Goal: Transaction & Acquisition: Download file/media

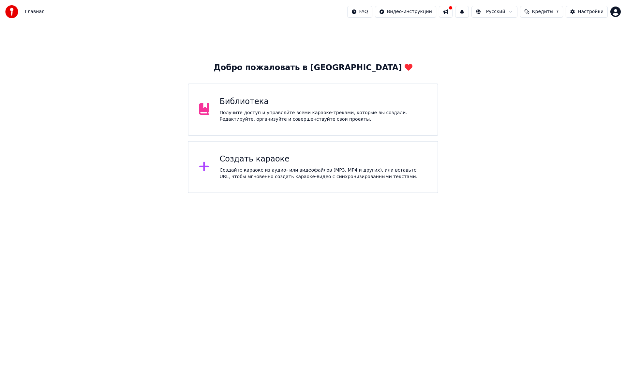
click at [264, 90] on div "Библиотека Получите доступ и управляйте всеми караоке-треками, которые вы созда…" at bounding box center [313, 109] width 250 height 52
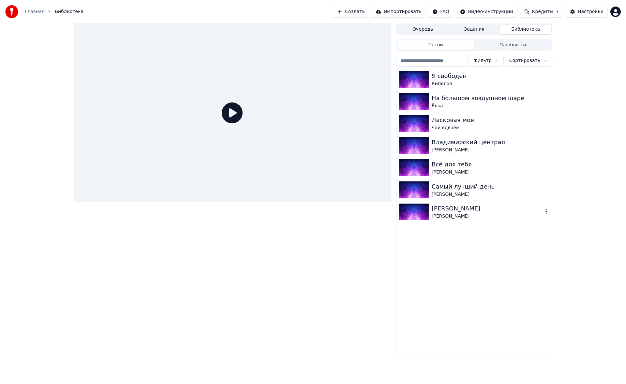
click at [428, 215] on img at bounding box center [414, 211] width 30 height 17
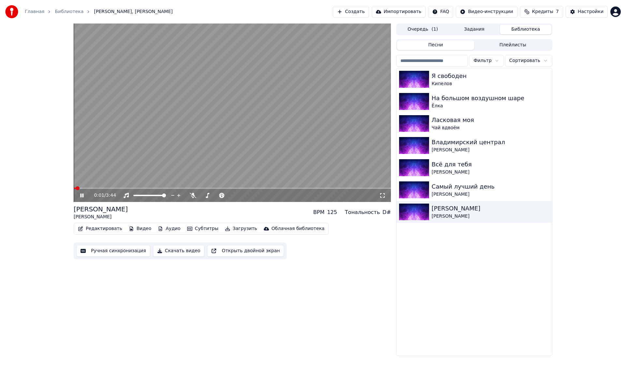
click at [94, 187] on span at bounding box center [232, 187] width 317 height 1
click at [95, 247] on button "Ручная синхронизация" at bounding box center [113, 251] width 74 height 12
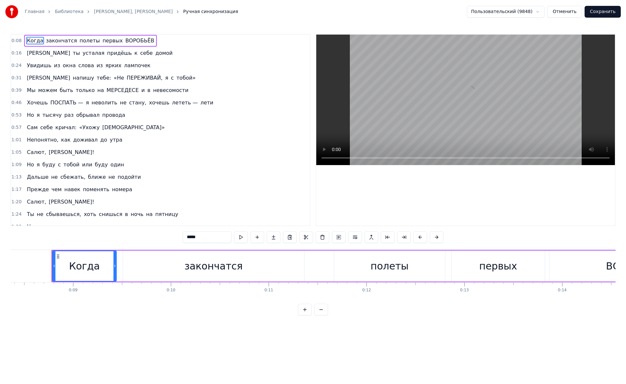
scroll to position [0, 826]
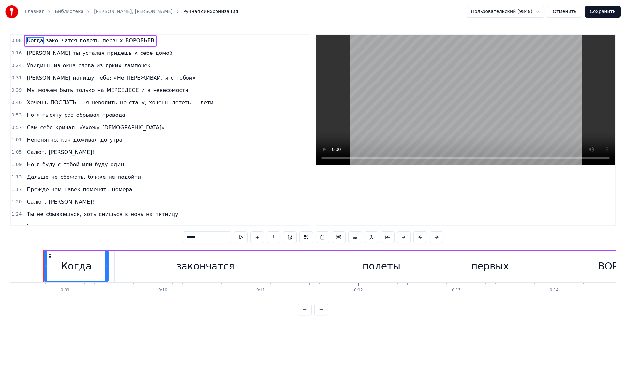
click at [340, 264] on div "полеты" at bounding box center [381, 265] width 111 height 31
type input "******"
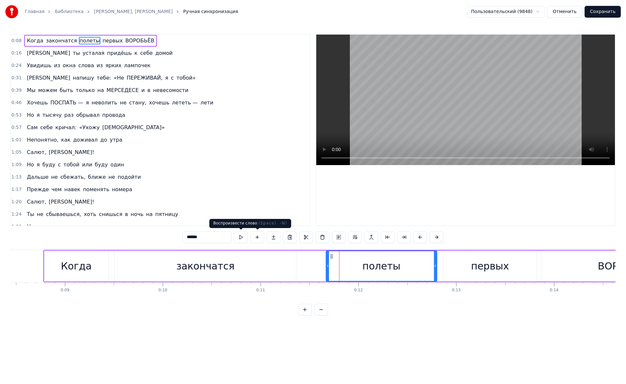
click at [244, 236] on button at bounding box center [241, 237] width 14 height 12
click at [66, 12] on link "Библиотека" at bounding box center [69, 11] width 29 height 7
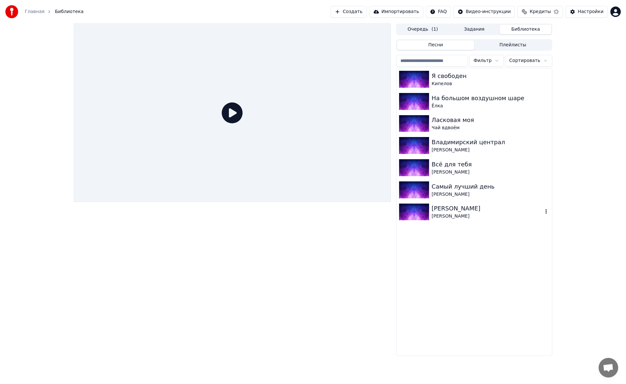
click at [445, 213] on div "[PERSON_NAME]" at bounding box center [487, 208] width 111 height 9
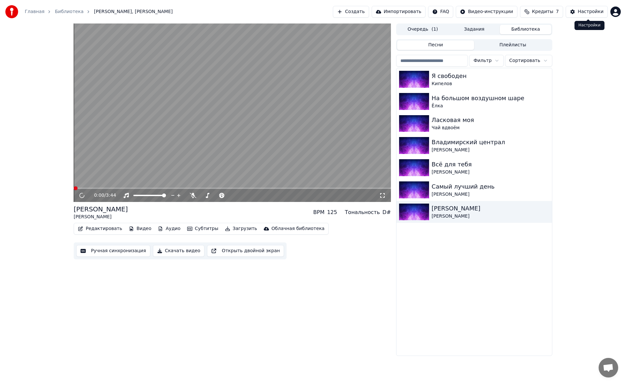
click at [580, 8] on button "Настройки" at bounding box center [587, 12] width 42 height 12
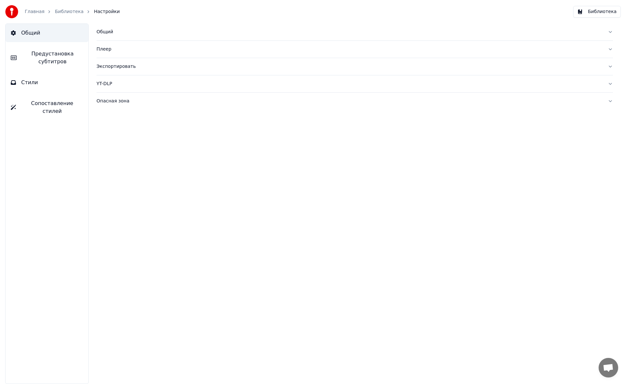
click at [111, 74] on button "Экспортировать" at bounding box center [355, 66] width 516 height 17
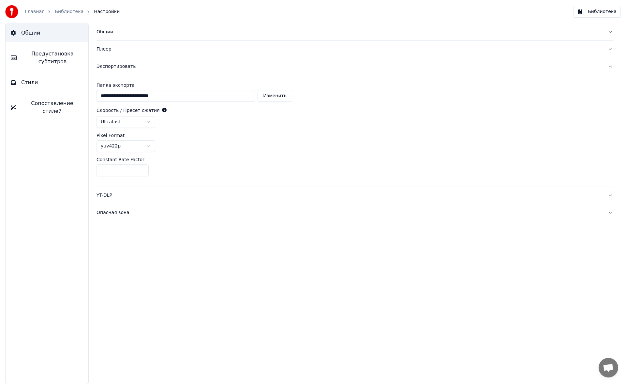
click at [136, 144] on html "**********" at bounding box center [313, 192] width 626 height 384
click at [143, 122] on html "**********" at bounding box center [313, 192] width 626 height 384
click at [115, 67] on div "Экспортировать" at bounding box center [350, 66] width 506 height 7
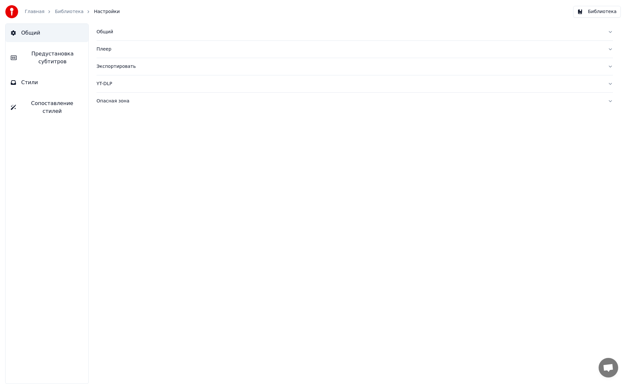
click at [108, 51] on div "Плеер" at bounding box center [350, 49] width 506 height 7
click at [109, 37] on button "Общий" at bounding box center [355, 31] width 516 height 17
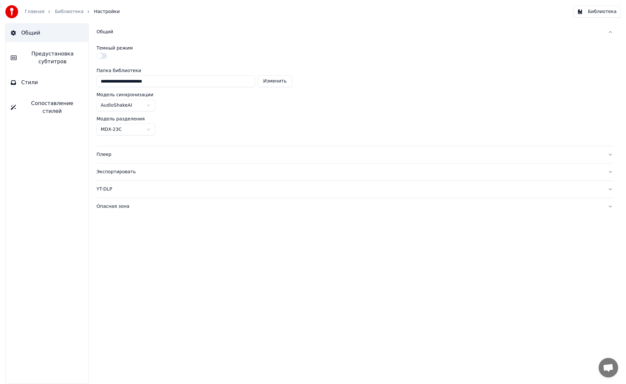
click at [119, 202] on button "Опасная зона" at bounding box center [355, 206] width 516 height 17
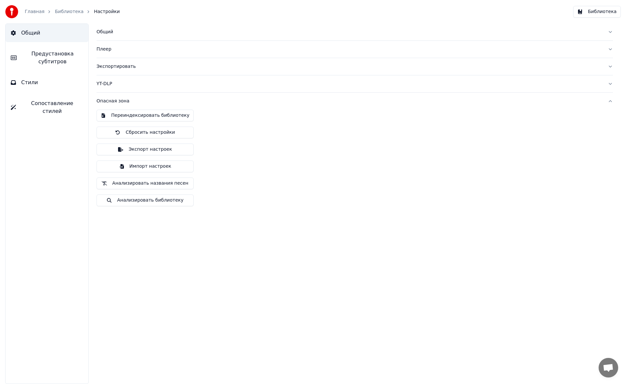
click at [58, 14] on link "Библиотека" at bounding box center [69, 11] width 29 height 7
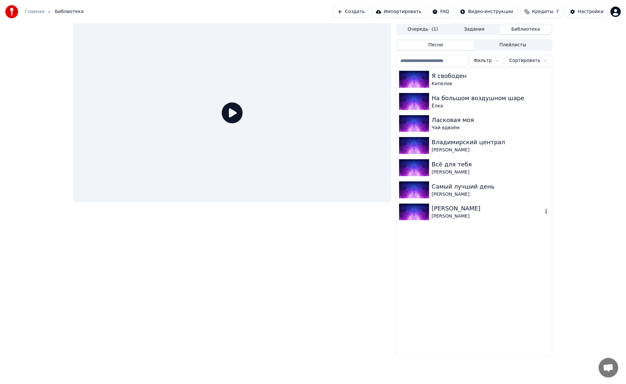
click at [433, 219] on div "[PERSON_NAME]" at bounding box center [487, 216] width 111 height 7
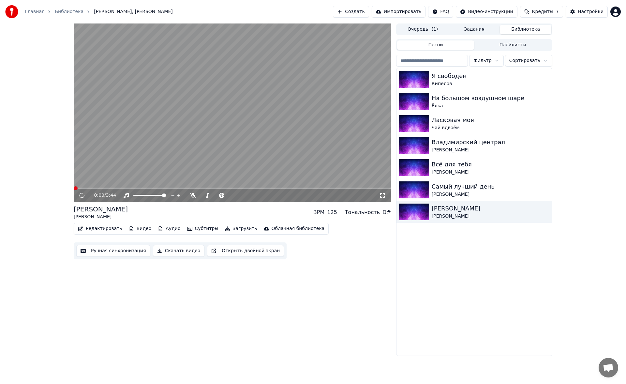
click at [324, 215] on div "BPM" at bounding box center [318, 212] width 11 height 8
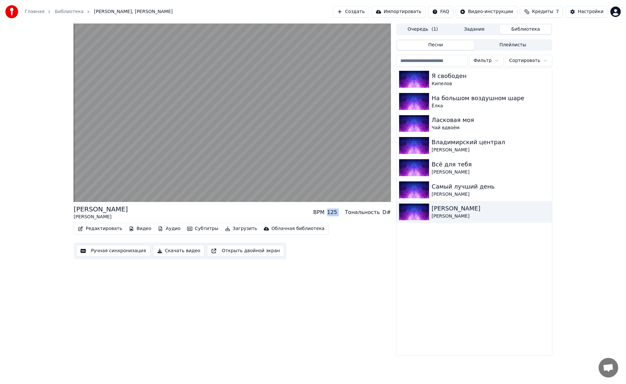
drag, startPoint x: 334, startPoint y: 215, endPoint x: 348, endPoint y: 215, distance: 14.4
click at [348, 215] on div "BPM 125 Тональность D#" at bounding box center [352, 212] width 78 height 8
click at [207, 254] on button "Открыть двойной экран" at bounding box center [245, 251] width 77 height 12
click at [433, 194] on div "[PERSON_NAME]" at bounding box center [487, 194] width 111 height 7
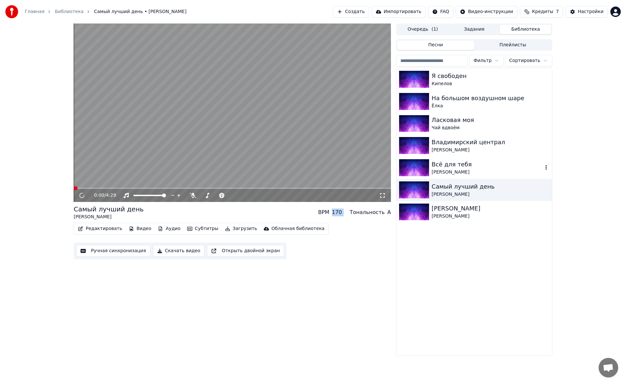
click at [422, 175] on img at bounding box center [414, 167] width 30 height 17
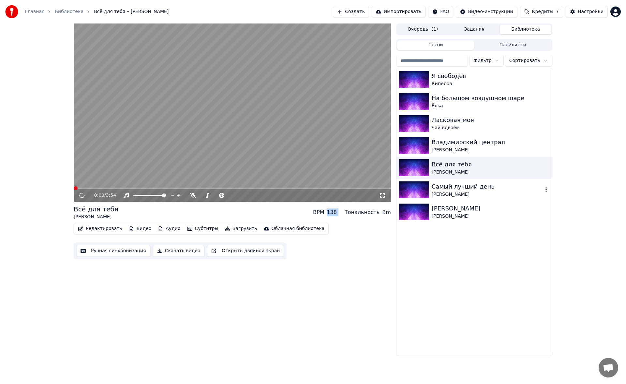
click at [424, 185] on img at bounding box center [414, 189] width 30 height 17
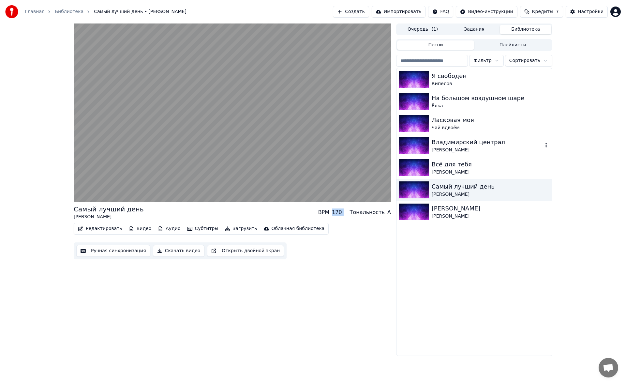
click at [426, 149] on img at bounding box center [414, 145] width 30 height 17
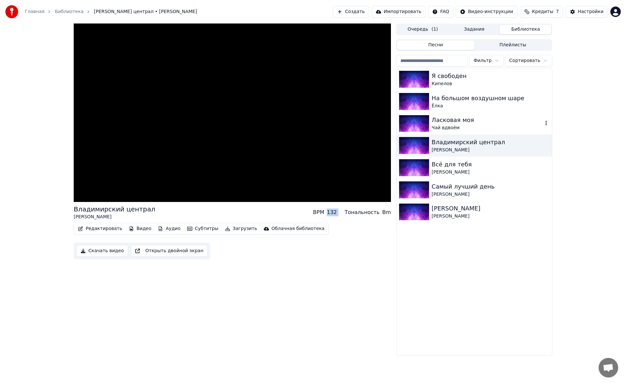
click at [426, 117] on img at bounding box center [414, 123] width 30 height 17
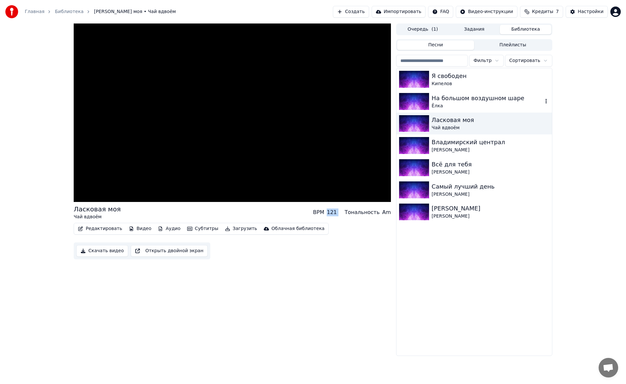
click at [431, 90] on div "Я свободен Кипелов" at bounding box center [474, 79] width 156 height 22
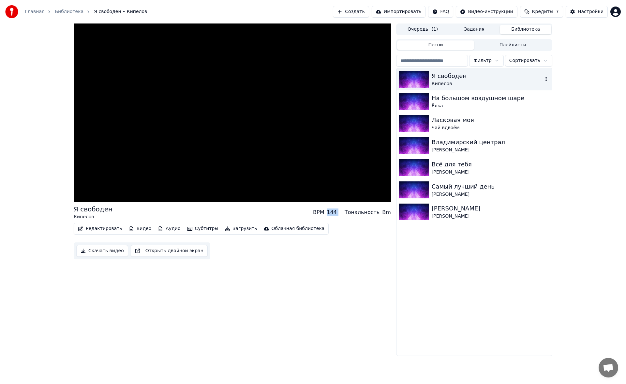
click at [433, 105] on div "Ёлка" at bounding box center [491, 106] width 118 height 7
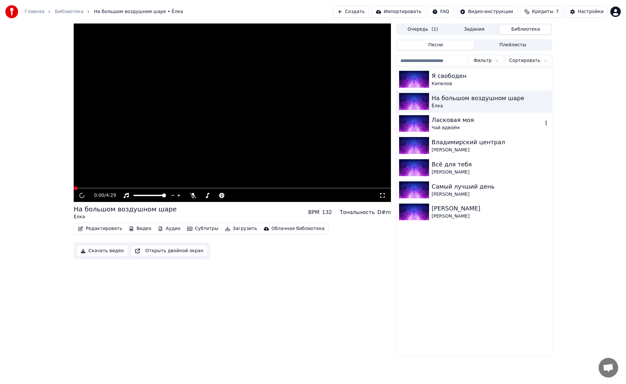
click at [435, 124] on div "Ласковая моя" at bounding box center [487, 119] width 111 height 9
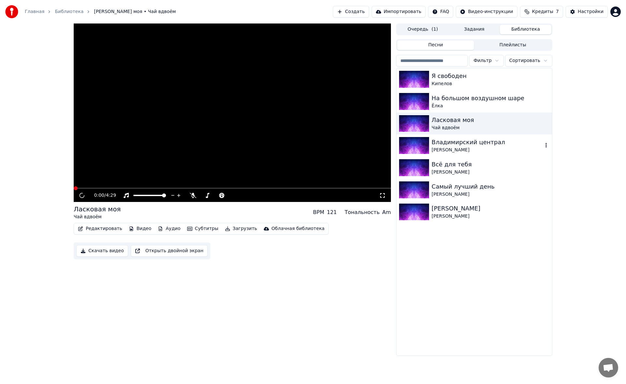
click at [433, 186] on div "Самый лучший день" at bounding box center [491, 186] width 118 height 9
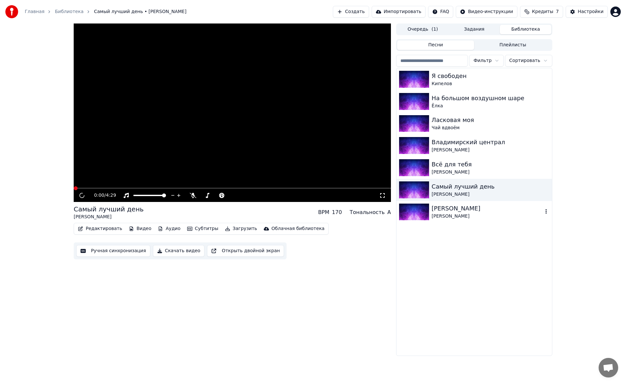
click at [429, 222] on div "Салют, Вера Валерий Меладзе" at bounding box center [474, 212] width 156 height 22
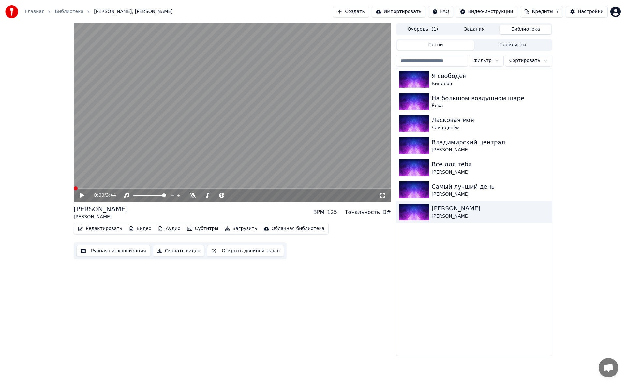
click at [189, 250] on button "Скачать видео" at bounding box center [179, 251] width 52 height 12
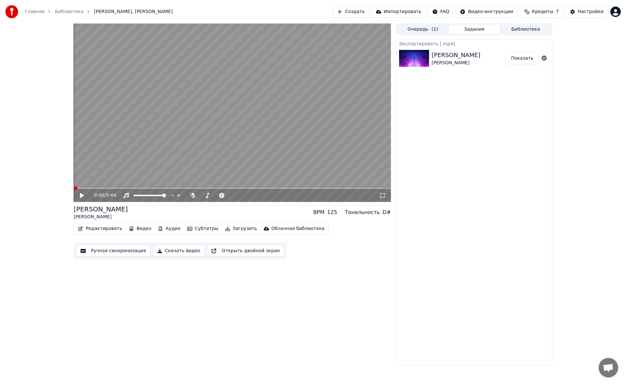
click at [520, 61] on button "Показать" at bounding box center [522, 58] width 34 height 12
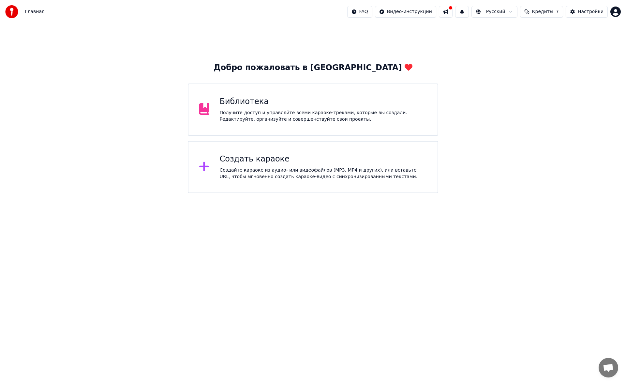
click at [255, 124] on div "Библиотека Получите доступ и управляйте всеми караоке-треками, которые вы созда…" at bounding box center [313, 109] width 250 height 52
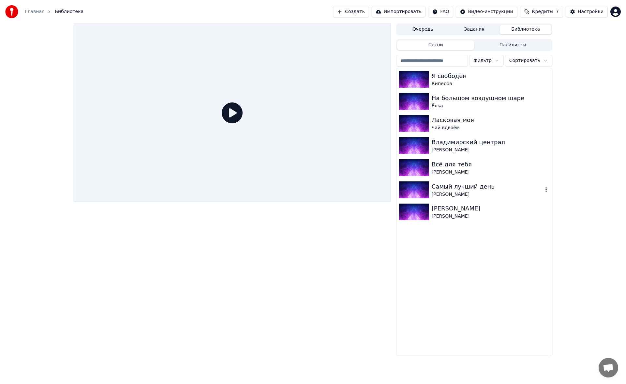
click at [481, 193] on div "[PERSON_NAME]" at bounding box center [487, 194] width 111 height 7
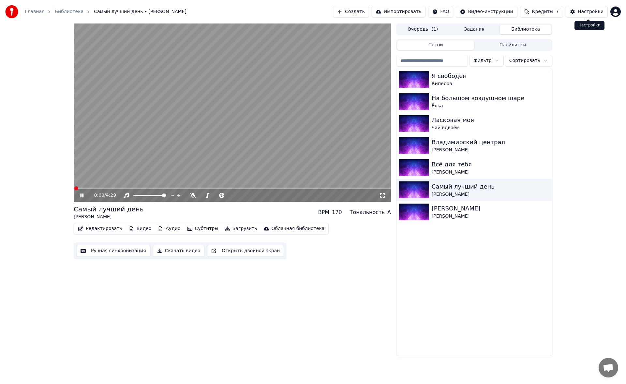
click at [583, 10] on div "Настройки" at bounding box center [591, 11] width 26 height 7
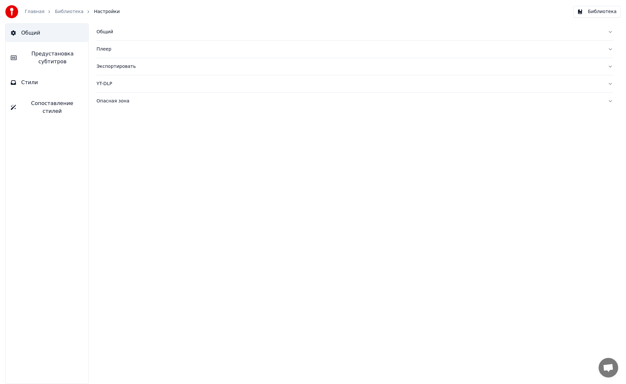
click at [125, 63] on div "Экспортировать" at bounding box center [350, 66] width 506 height 7
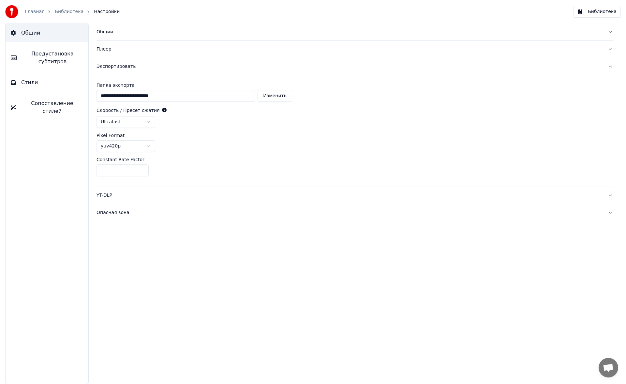
click at [67, 11] on link "Библиотека" at bounding box center [69, 11] width 29 height 7
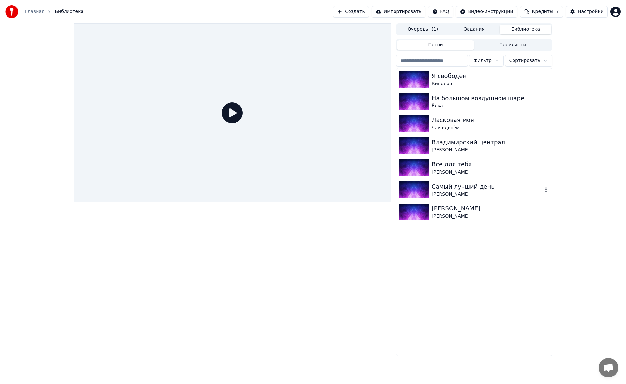
click at [461, 188] on div "Самый лучший день" at bounding box center [487, 186] width 111 height 9
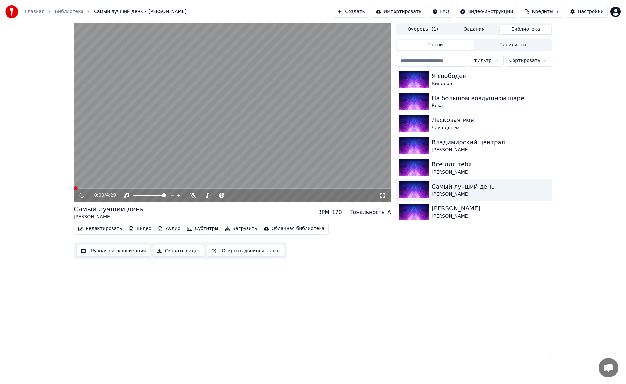
click at [171, 253] on button "Скачать видео" at bounding box center [179, 251] width 52 height 12
click at [513, 33] on button "Библиотека" at bounding box center [526, 29] width 52 height 9
click at [437, 161] on div "Всё для тебя" at bounding box center [487, 164] width 111 height 9
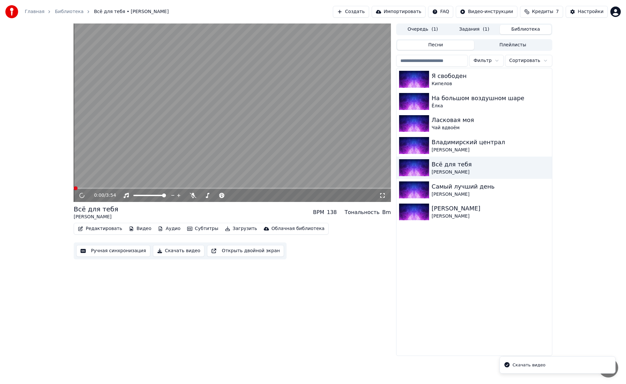
click at [172, 245] on button "Скачать видео" at bounding box center [179, 251] width 52 height 12
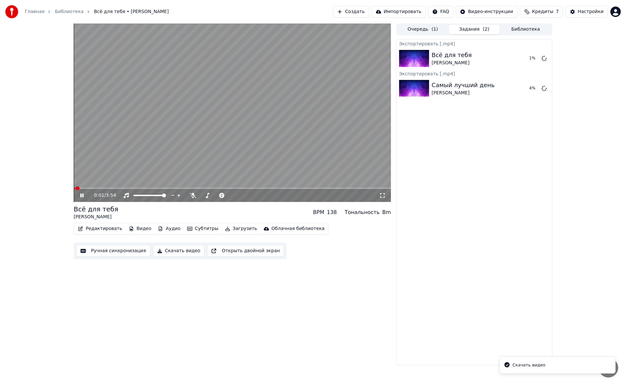
click at [532, 27] on button "Библиотека" at bounding box center [526, 29] width 52 height 9
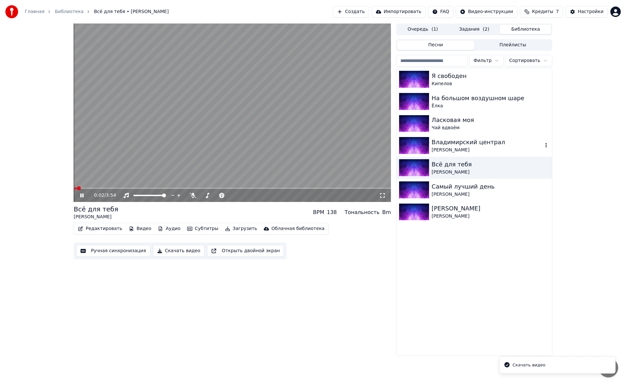
click at [445, 143] on div "Владимирский централ" at bounding box center [487, 142] width 111 height 9
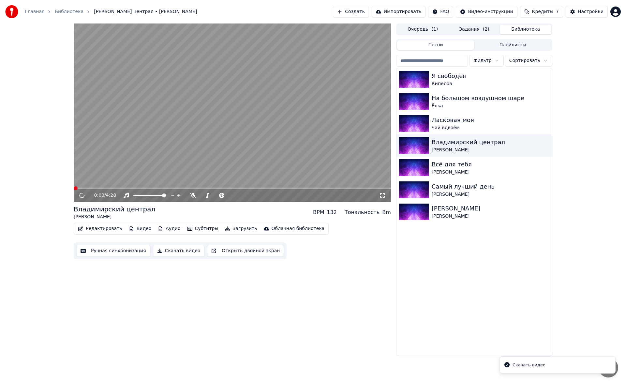
click at [183, 246] on button "Скачать видео" at bounding box center [179, 251] width 52 height 12
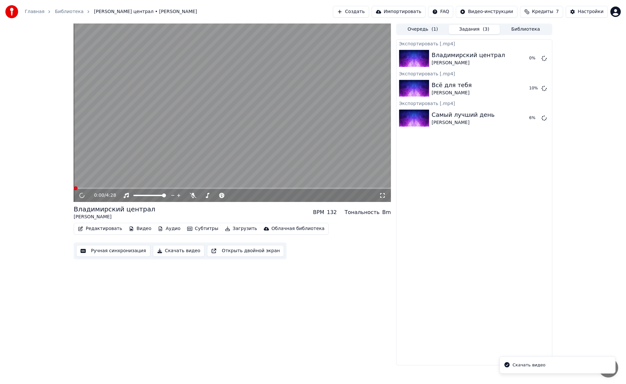
click at [523, 35] on div "Очередь ( 1 ) Задания ( 3 ) Библиотека" at bounding box center [474, 29] width 156 height 12
click at [523, 33] on button "Библиотека" at bounding box center [526, 29] width 52 height 9
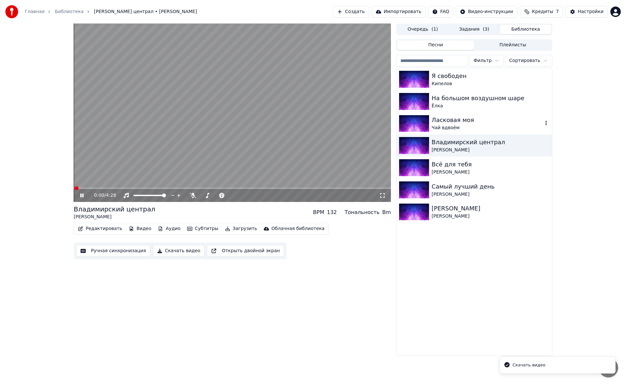
click at [460, 117] on div "Ласковая моя" at bounding box center [487, 119] width 111 height 9
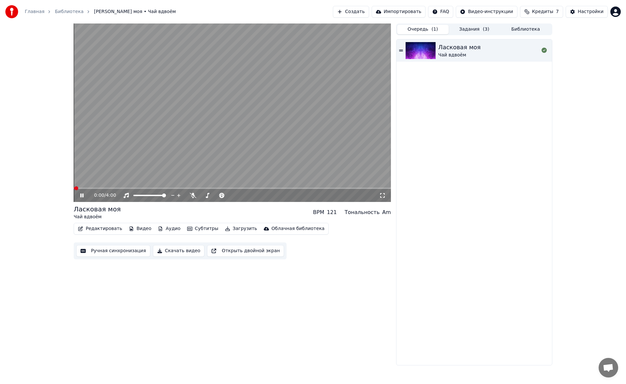
click at [430, 29] on button "Очередь ( 1 )" at bounding box center [423, 29] width 52 height 9
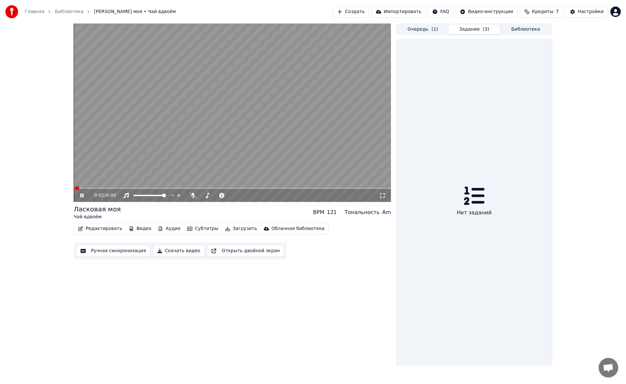
click at [462, 28] on button "Задания ( 3 )" at bounding box center [475, 29] width 52 height 9
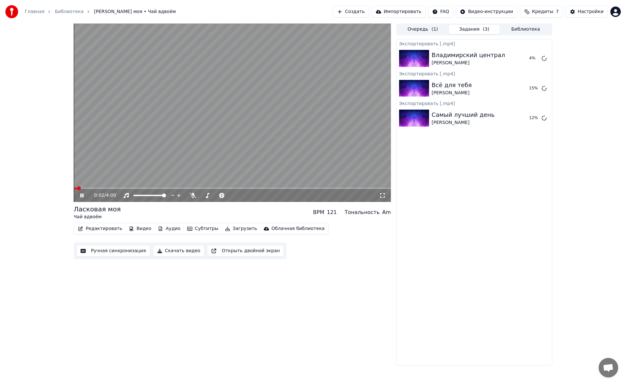
click at [531, 31] on button "Библиотека" at bounding box center [526, 29] width 52 height 9
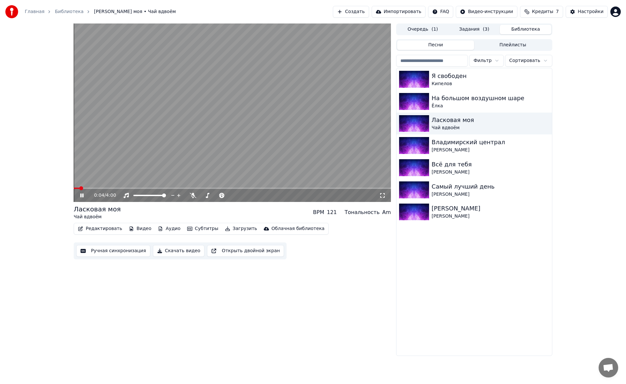
click at [174, 246] on button "Скачать видео" at bounding box center [179, 251] width 52 height 12
click at [515, 34] on button "Библиотека" at bounding box center [526, 29] width 52 height 9
click at [454, 95] on div "На большом воздушном шаре" at bounding box center [487, 98] width 111 height 9
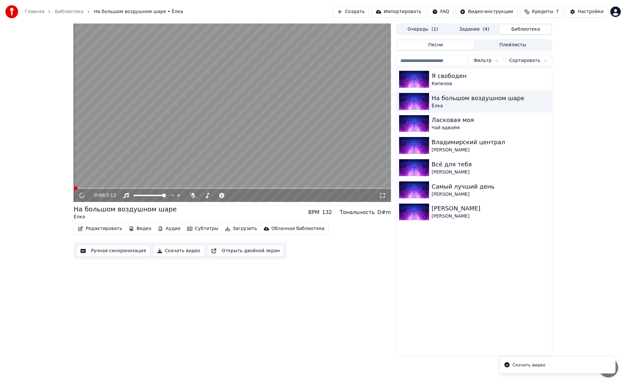
click at [156, 251] on button "Скачать видео" at bounding box center [179, 251] width 52 height 12
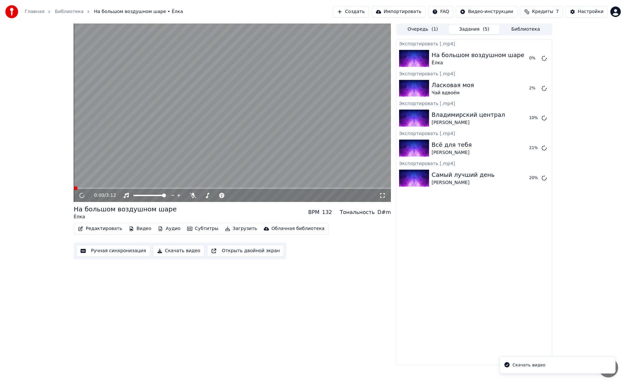
click at [527, 26] on button "Библиотека" at bounding box center [526, 29] width 52 height 9
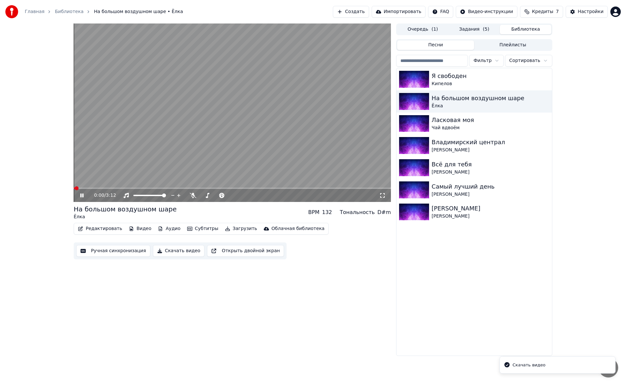
click at [447, 79] on div "Я свободен" at bounding box center [491, 75] width 118 height 9
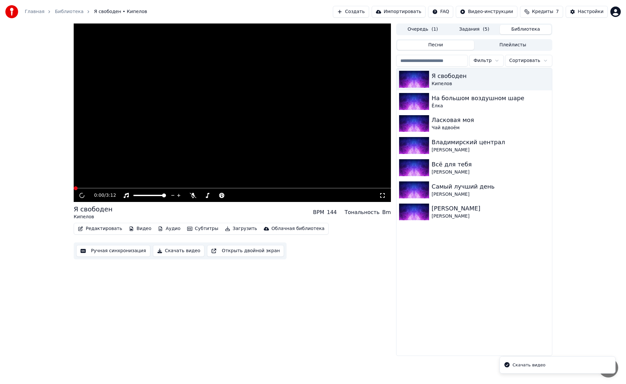
click at [158, 255] on button "Скачать видео" at bounding box center [179, 251] width 52 height 12
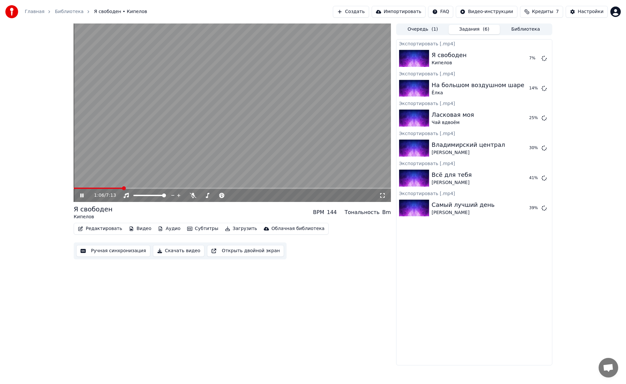
click at [149, 74] on video at bounding box center [232, 112] width 317 height 178
